Goal: Find specific page/section: Find specific page/section

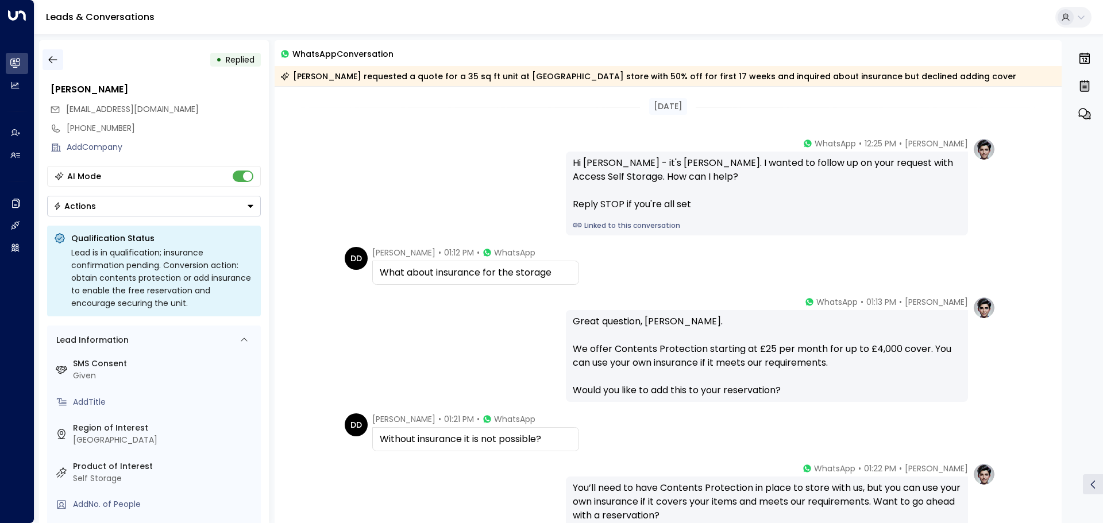
click at [57, 61] on icon "button" at bounding box center [52, 59] width 11 height 11
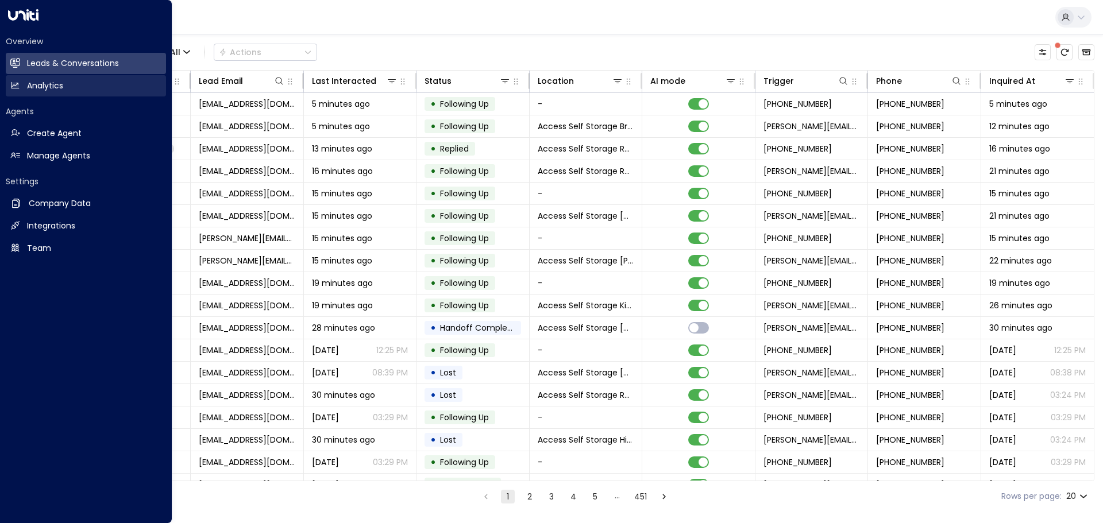
click at [44, 87] on h2 "Analytics" at bounding box center [45, 86] width 36 height 12
